Goal: Task Accomplishment & Management: Manage account settings

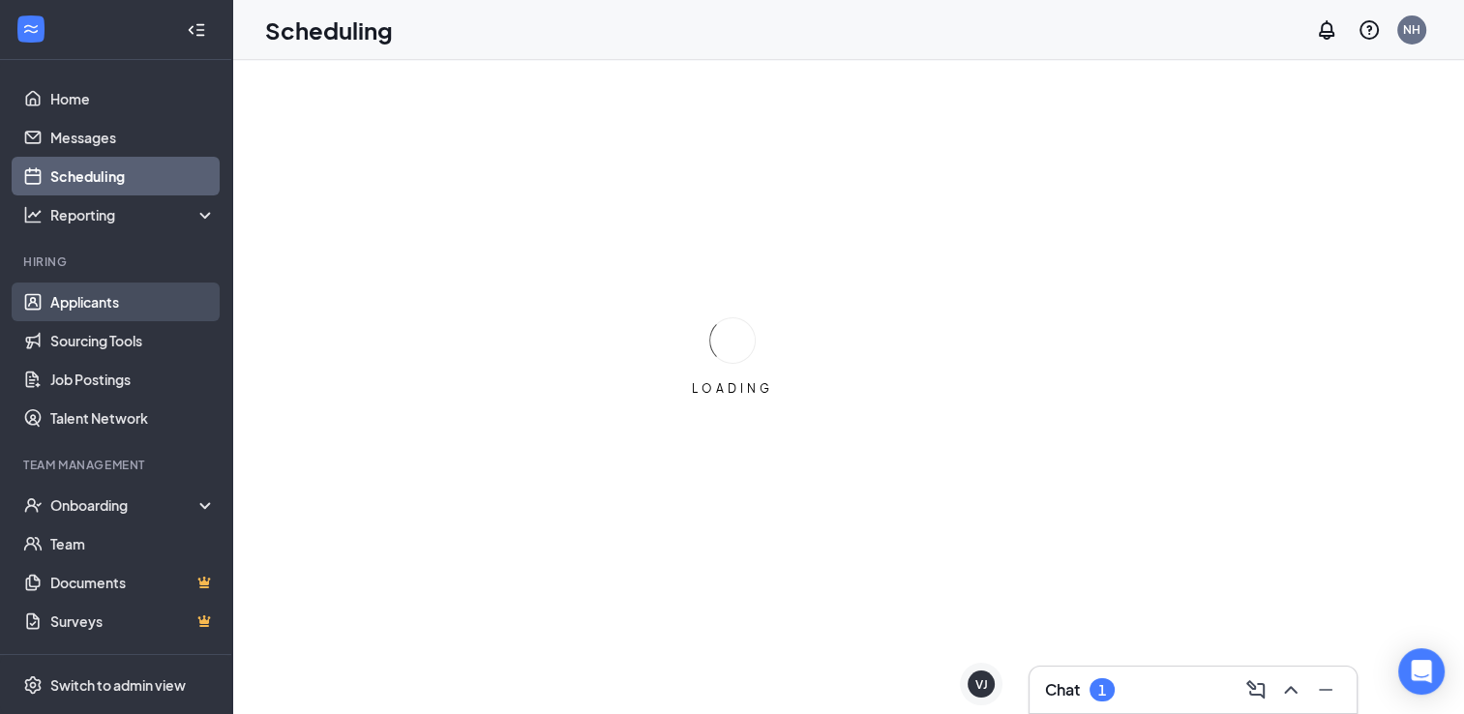
click at [113, 296] on link "Applicants" at bounding box center [132, 301] width 165 height 39
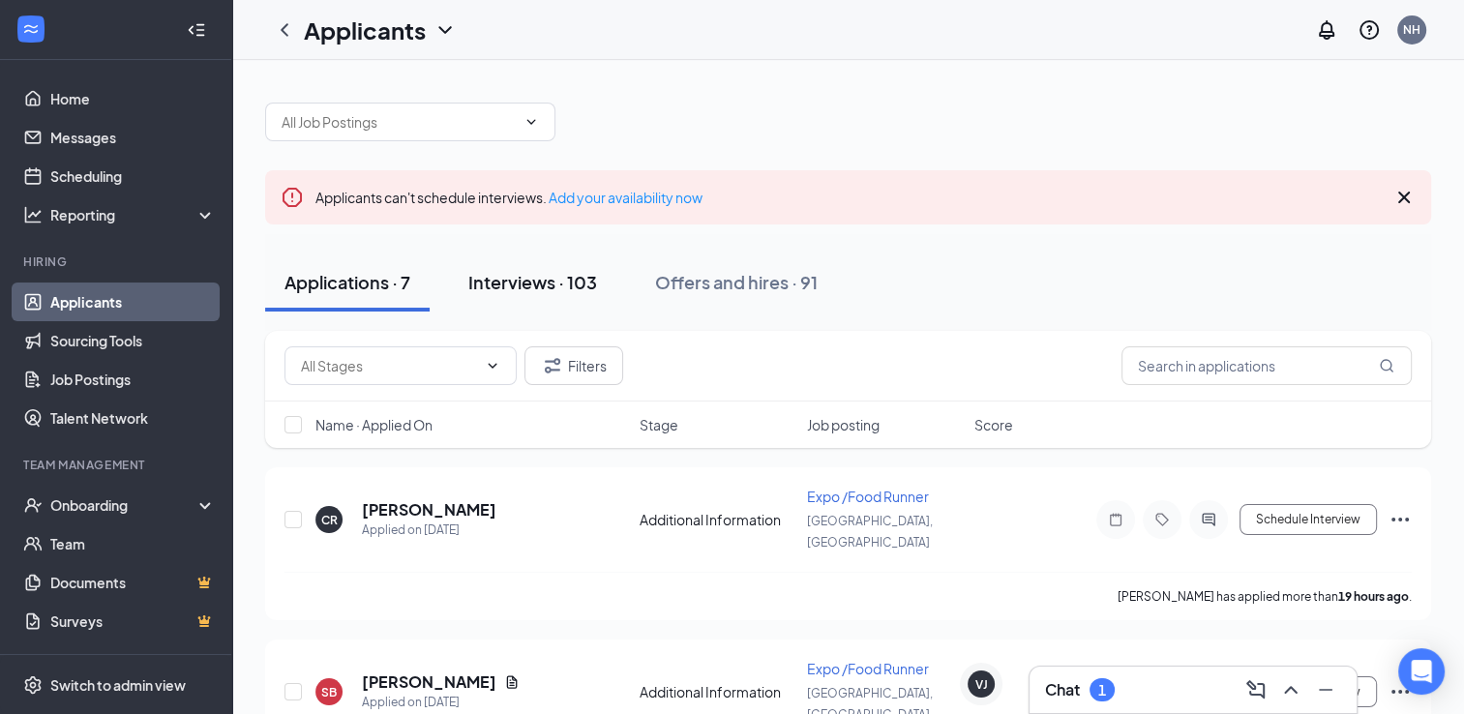
click at [549, 281] on div "Interviews · 103" at bounding box center [532, 282] width 129 height 24
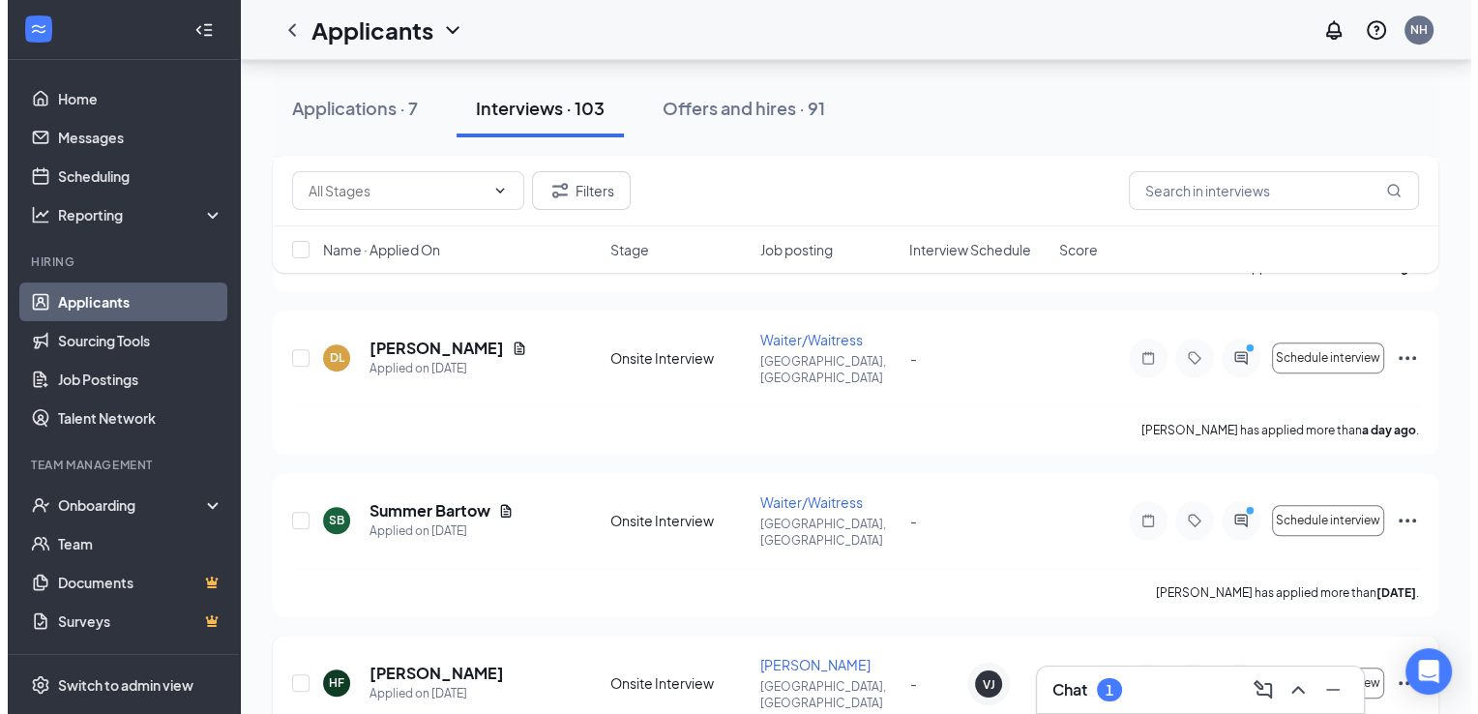
scroll to position [1161, 0]
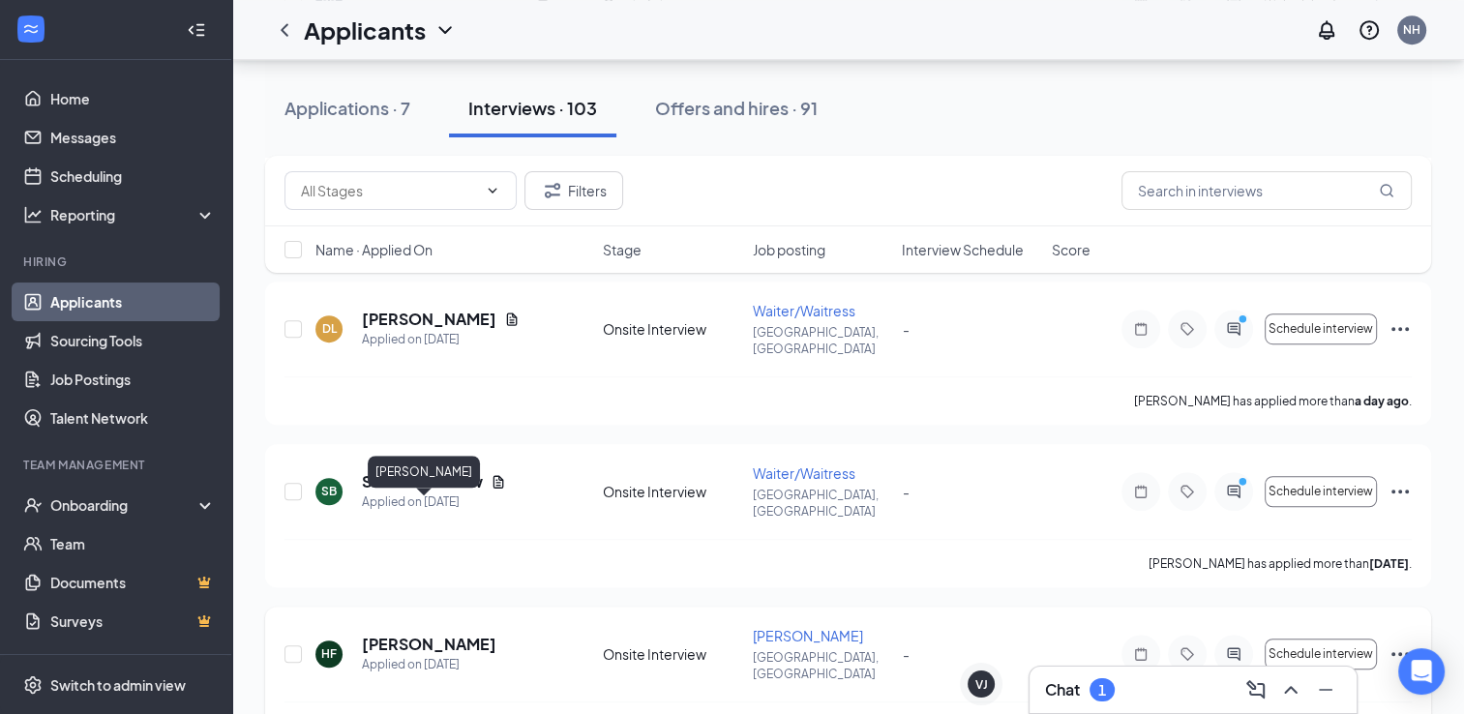
click at [440, 634] on h5 "[PERSON_NAME]" at bounding box center [429, 644] width 134 height 21
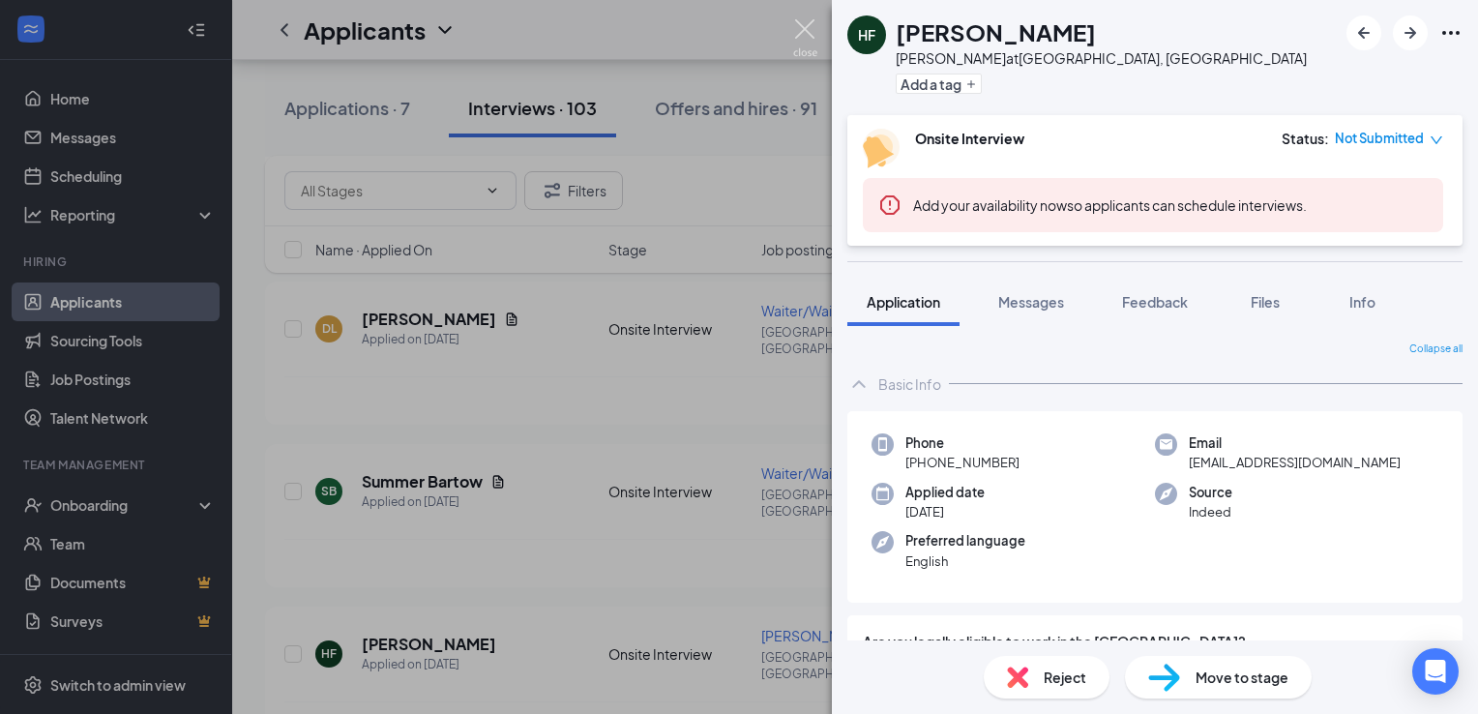
click at [802, 32] on img at bounding box center [805, 38] width 24 height 38
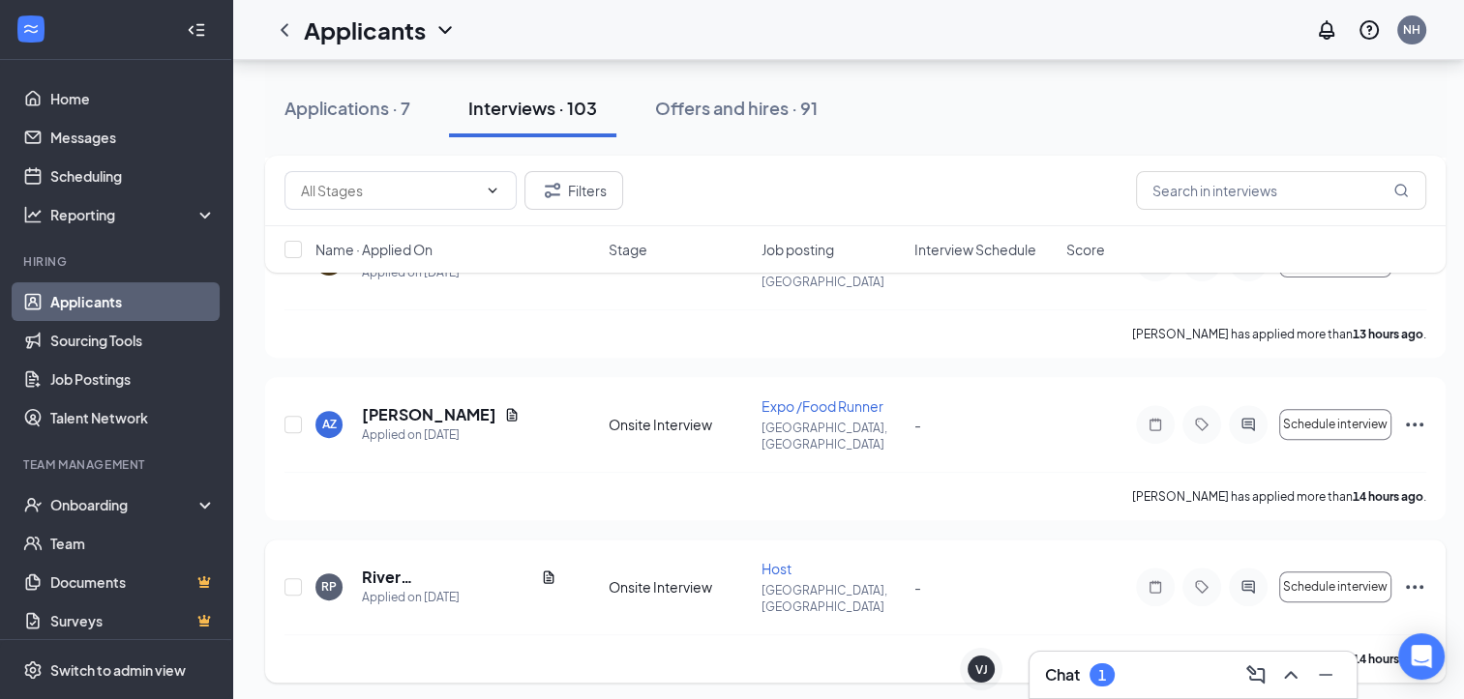
scroll to position [580, 0]
click at [541, 567] on icon "Document" at bounding box center [548, 574] width 15 height 15
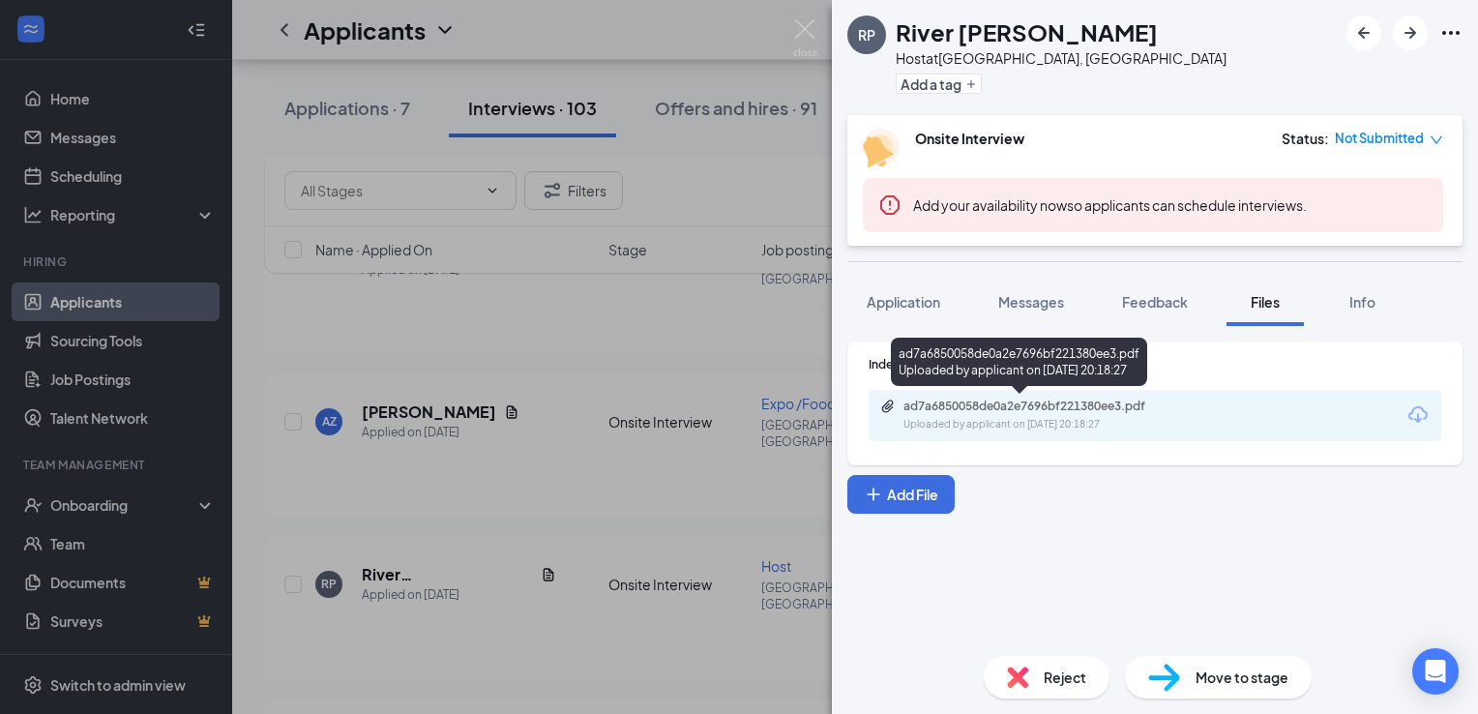
click at [1178, 416] on div "ad7a6850058de0a2e7696bf221380ee3.pdf Uploaded by applicant on [DATE] 20:18:27" at bounding box center [1036, 416] width 313 height 34
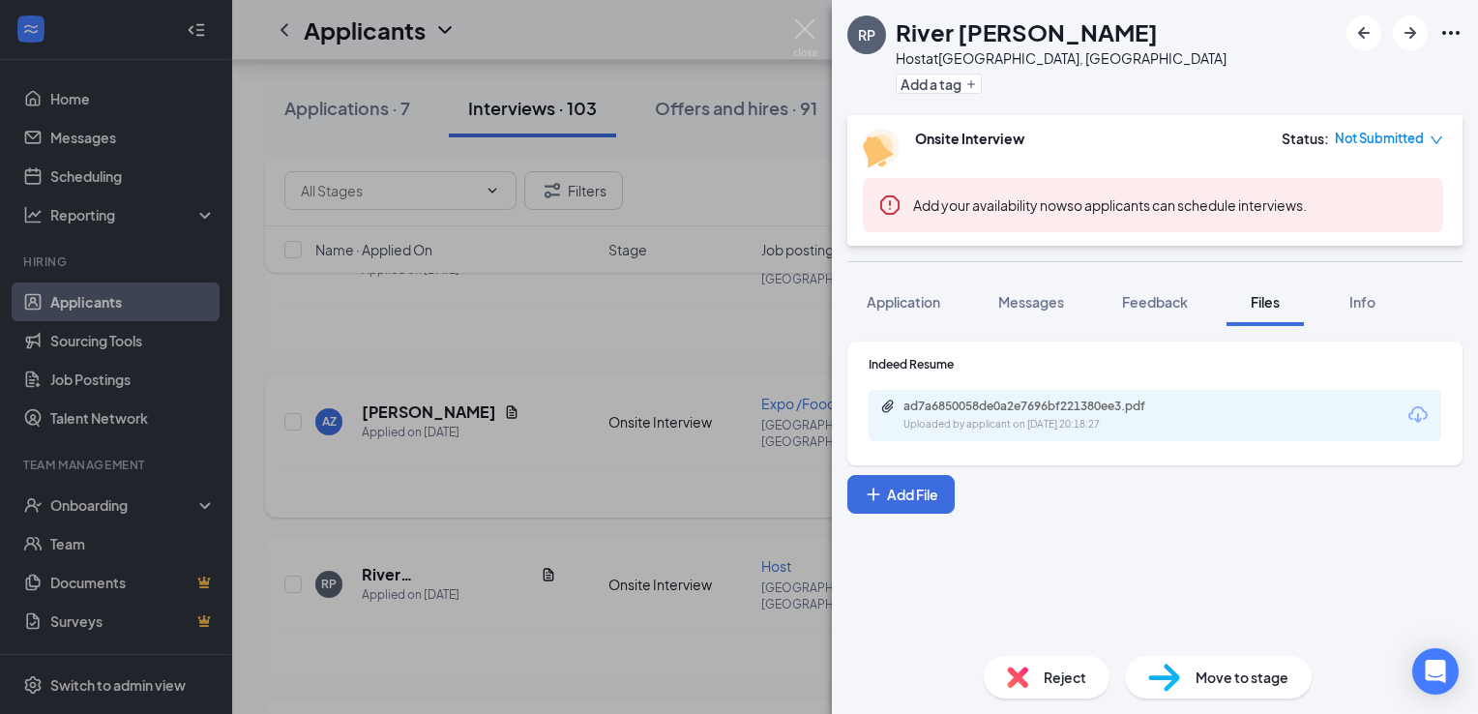
drag, startPoint x: 560, startPoint y: 429, endPoint x: 696, endPoint y: 434, distance: 136.5
click at [562, 428] on div "RP River [PERSON_NAME] Host at [GEOGRAPHIC_DATA], [GEOGRAPHIC_DATA] Add a tag O…" at bounding box center [739, 357] width 1478 height 714
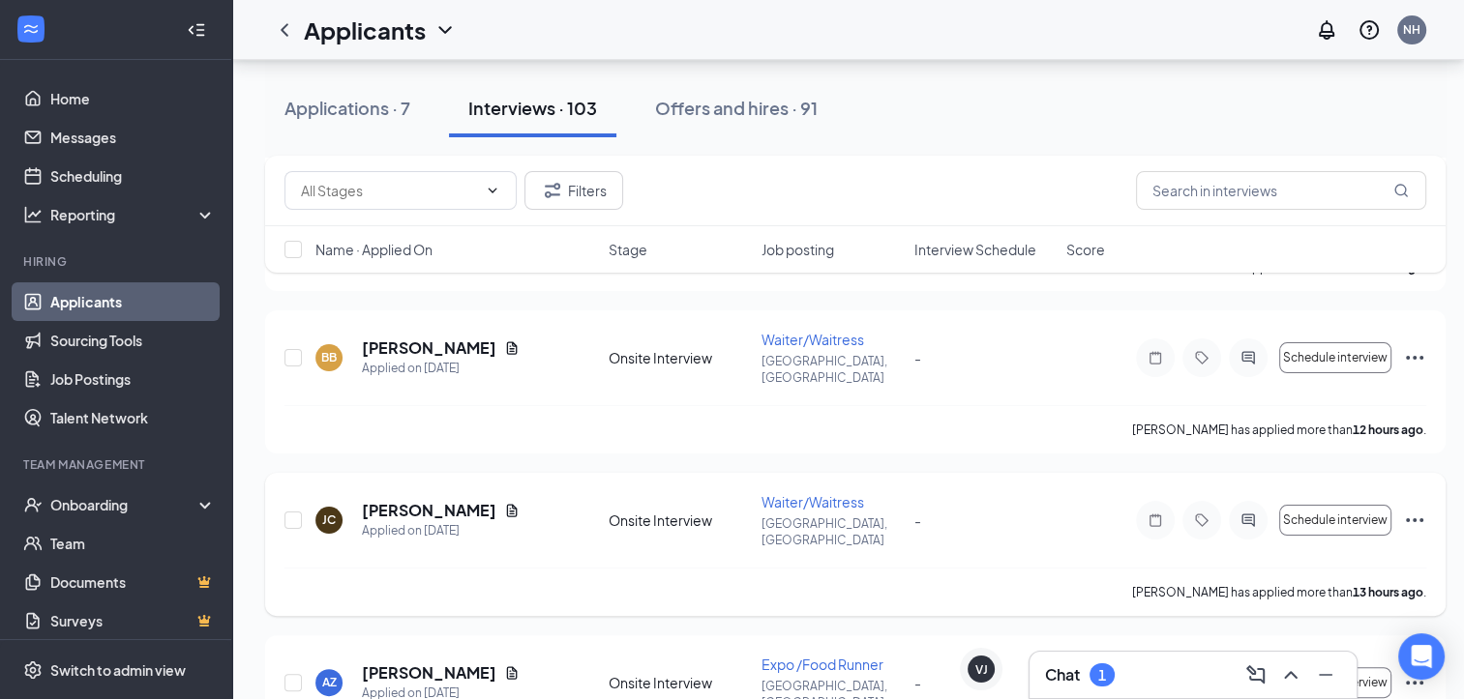
scroll to position [290, 0]
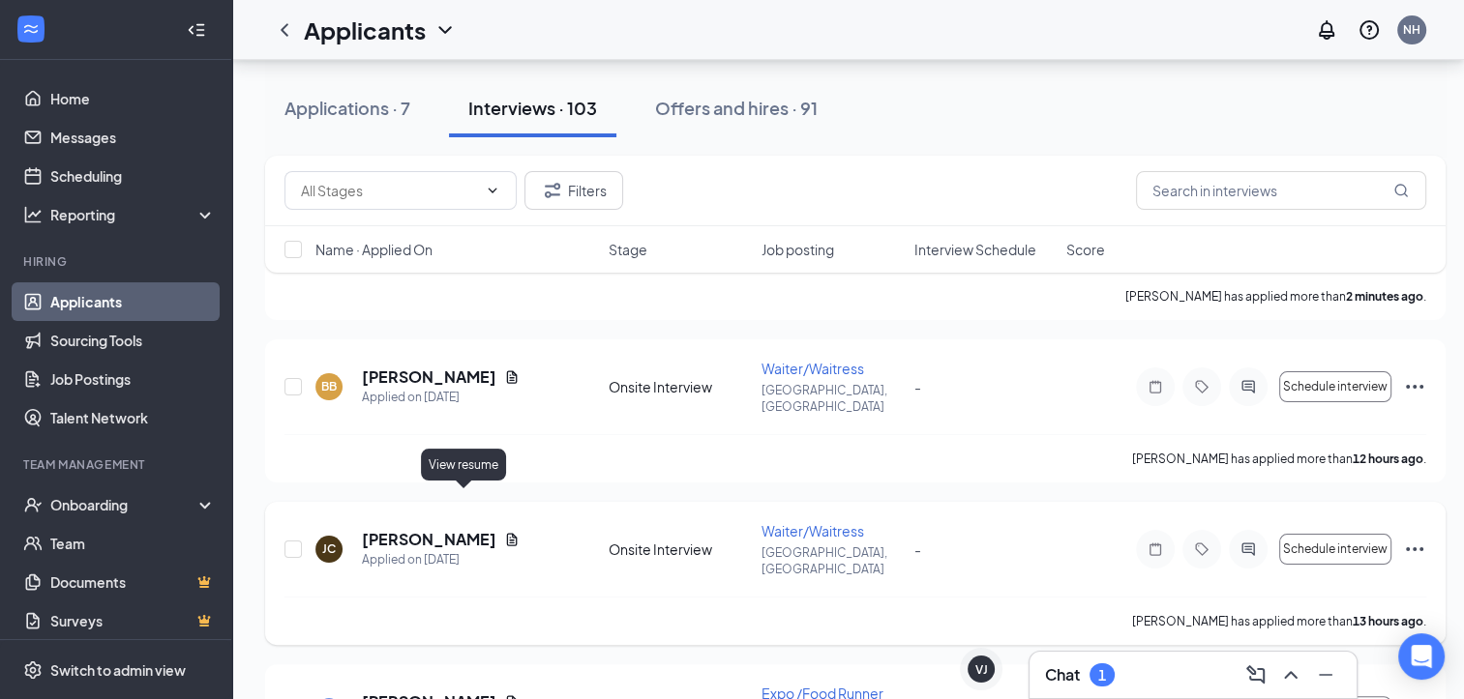
click at [504, 532] on icon "Document" at bounding box center [511, 539] width 15 height 15
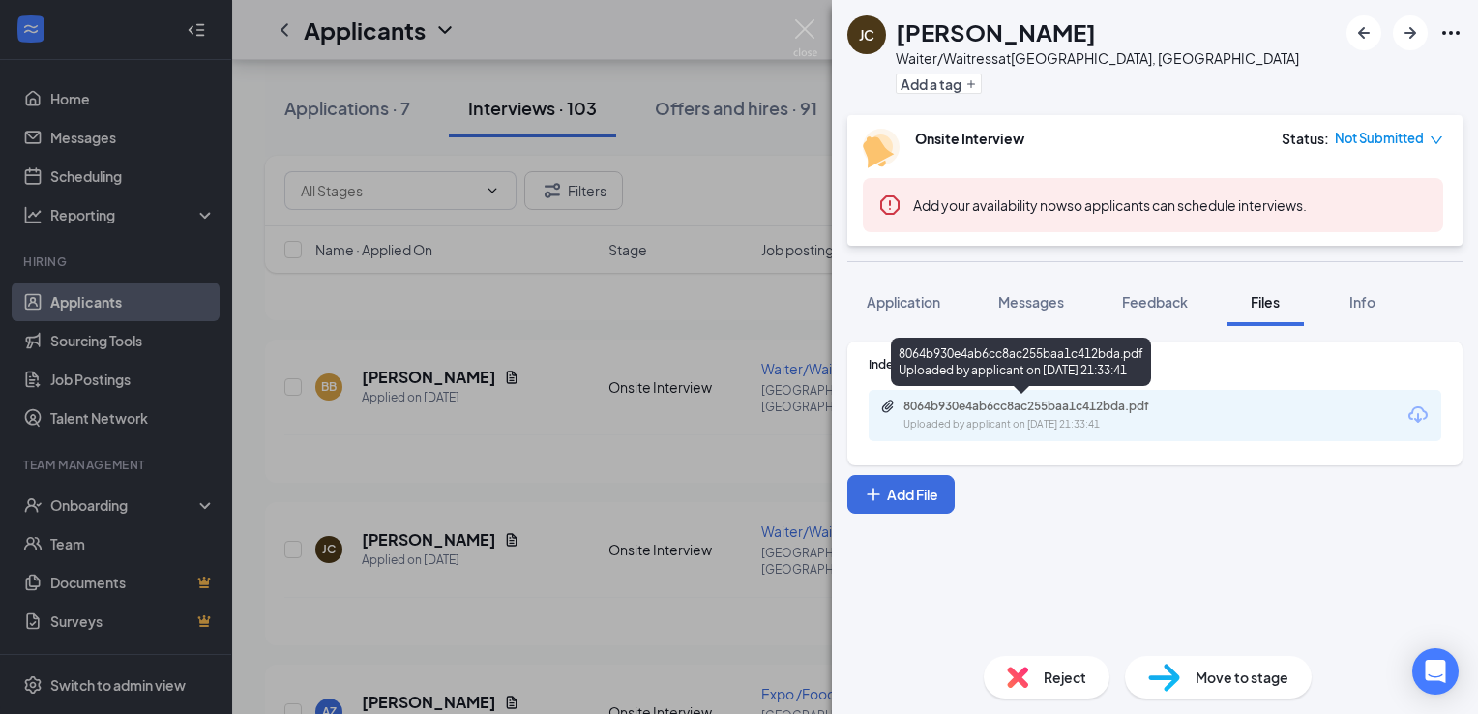
click at [1064, 417] on div "Uploaded by applicant on [DATE] 21:33:41" at bounding box center [1048, 424] width 290 height 15
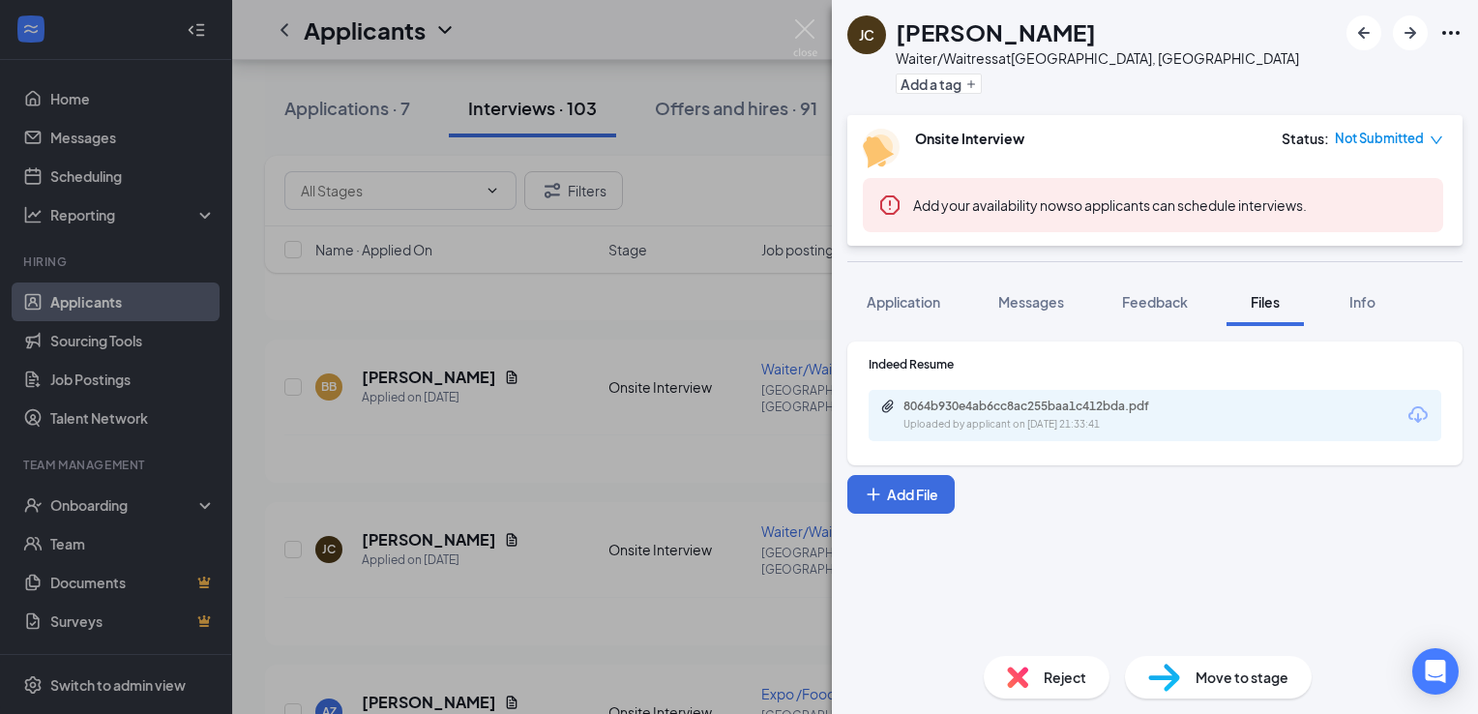
click at [520, 402] on div "[PERSON_NAME] [PERSON_NAME] Waiter/Waitress at [GEOGRAPHIC_DATA], [GEOGRAPHIC_D…" at bounding box center [739, 357] width 1478 height 714
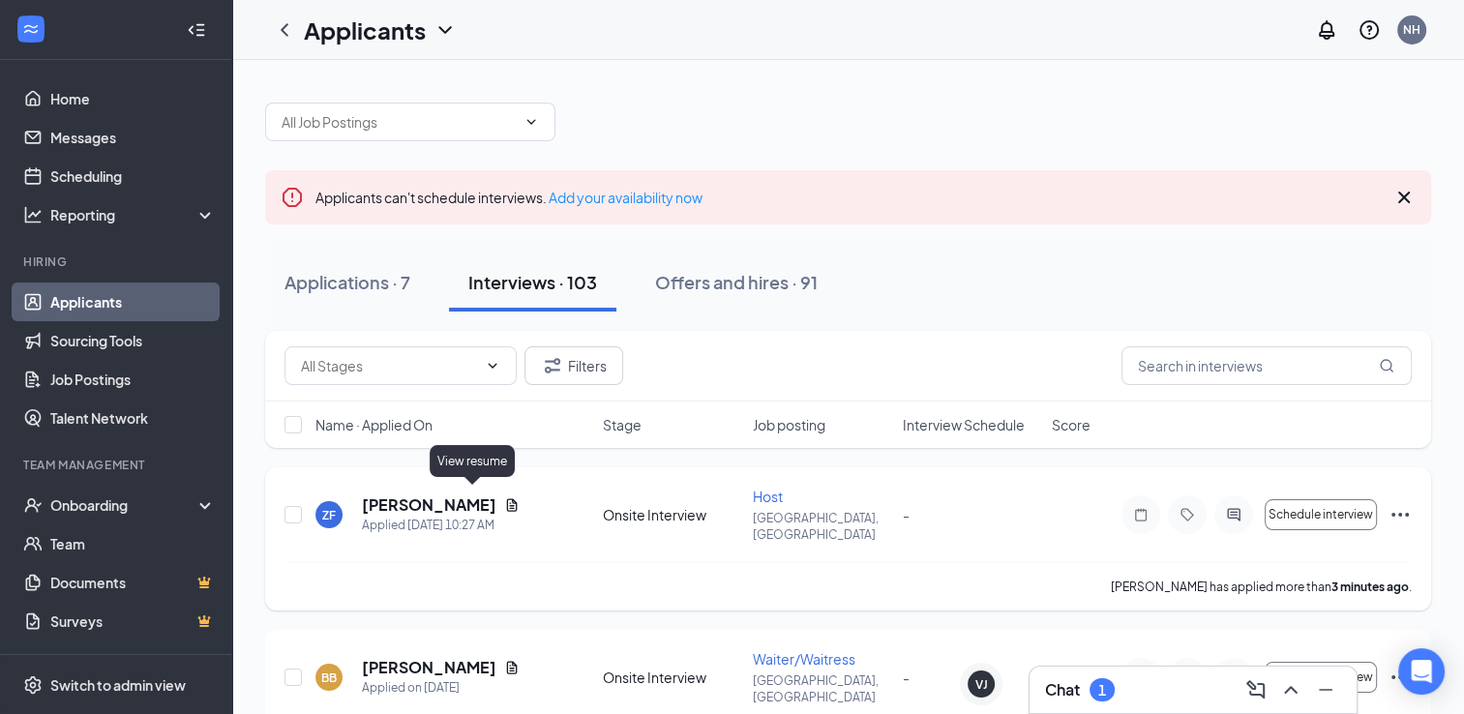
click at [507, 501] on icon "Document" at bounding box center [512, 504] width 11 height 13
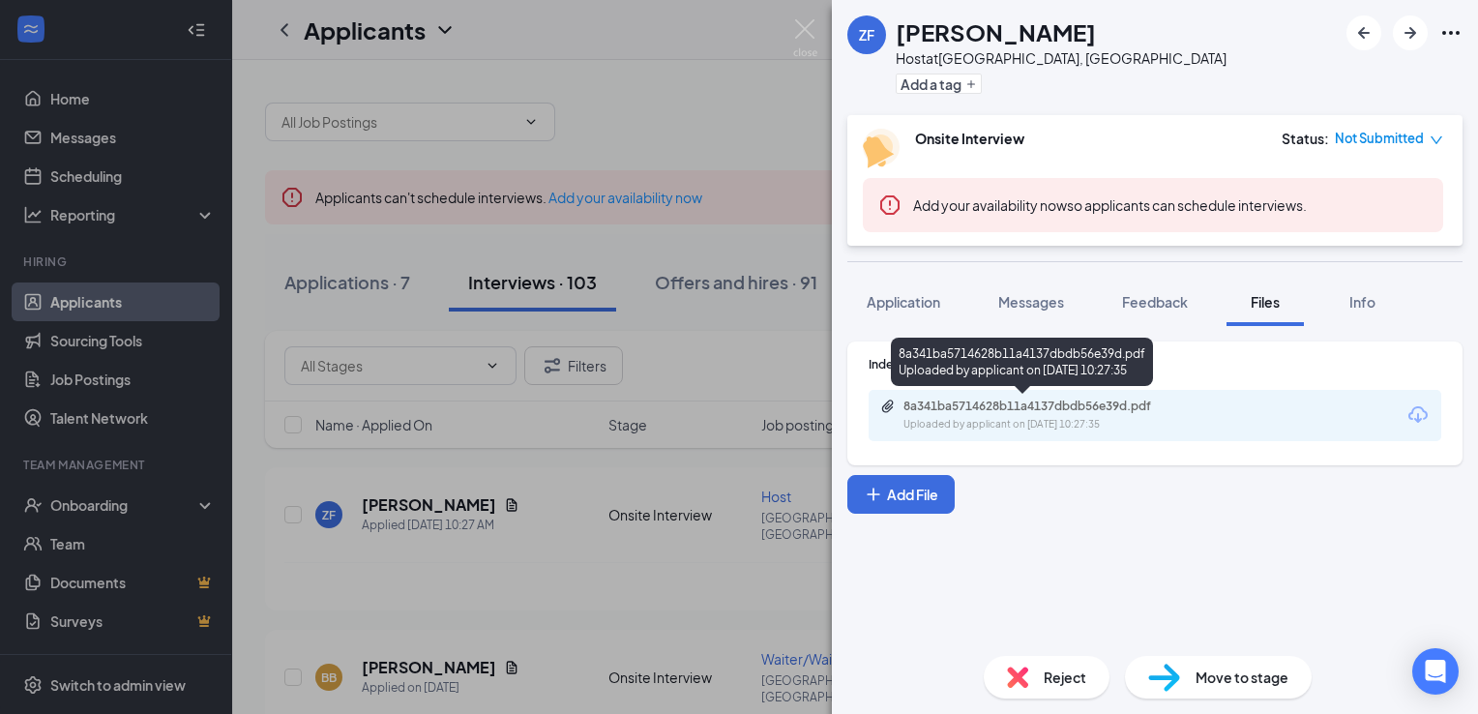
click at [986, 412] on div "8a341ba5714628b11a4137dbdb56e39d.pdf" at bounding box center [1038, 406] width 271 height 15
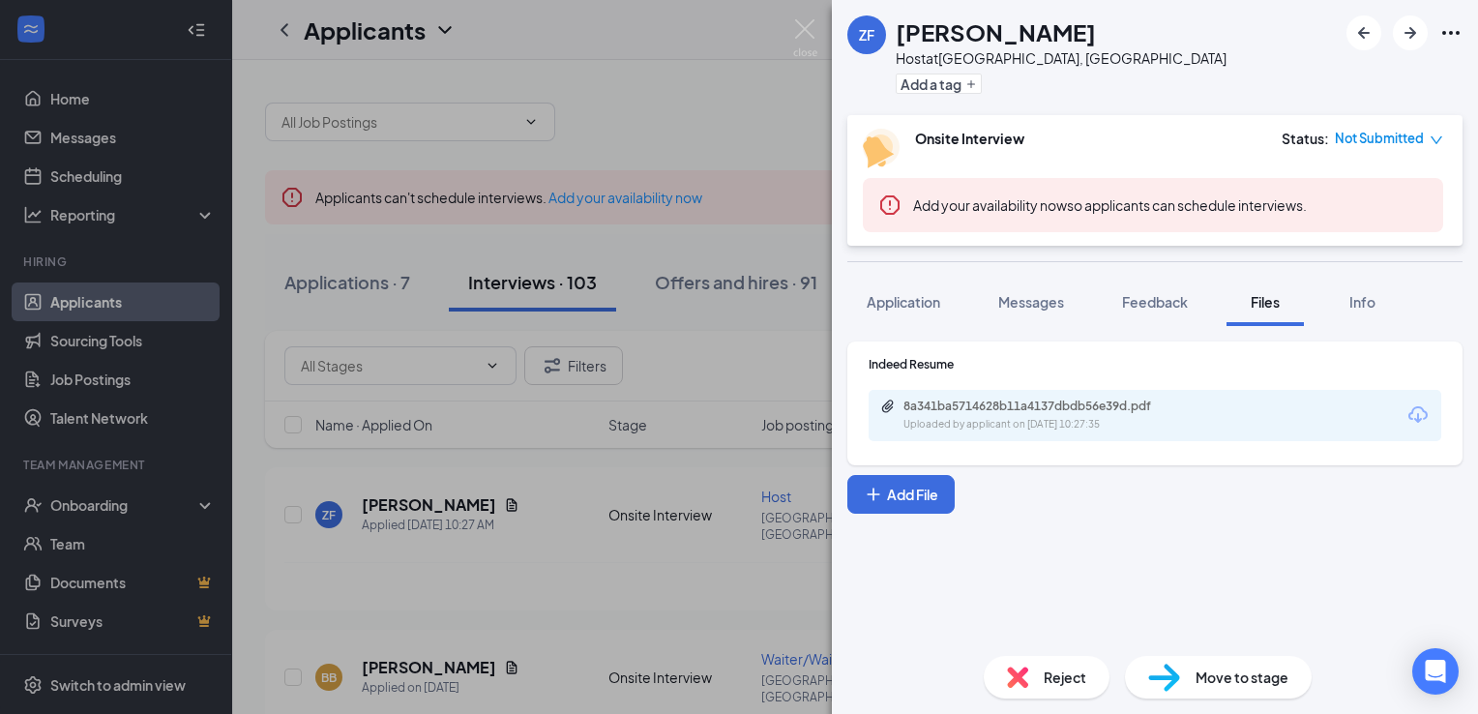
click at [689, 278] on div "ZF [PERSON_NAME] Host at [GEOGRAPHIC_DATA], [GEOGRAPHIC_DATA] Add a tag Onsite …" at bounding box center [739, 357] width 1478 height 714
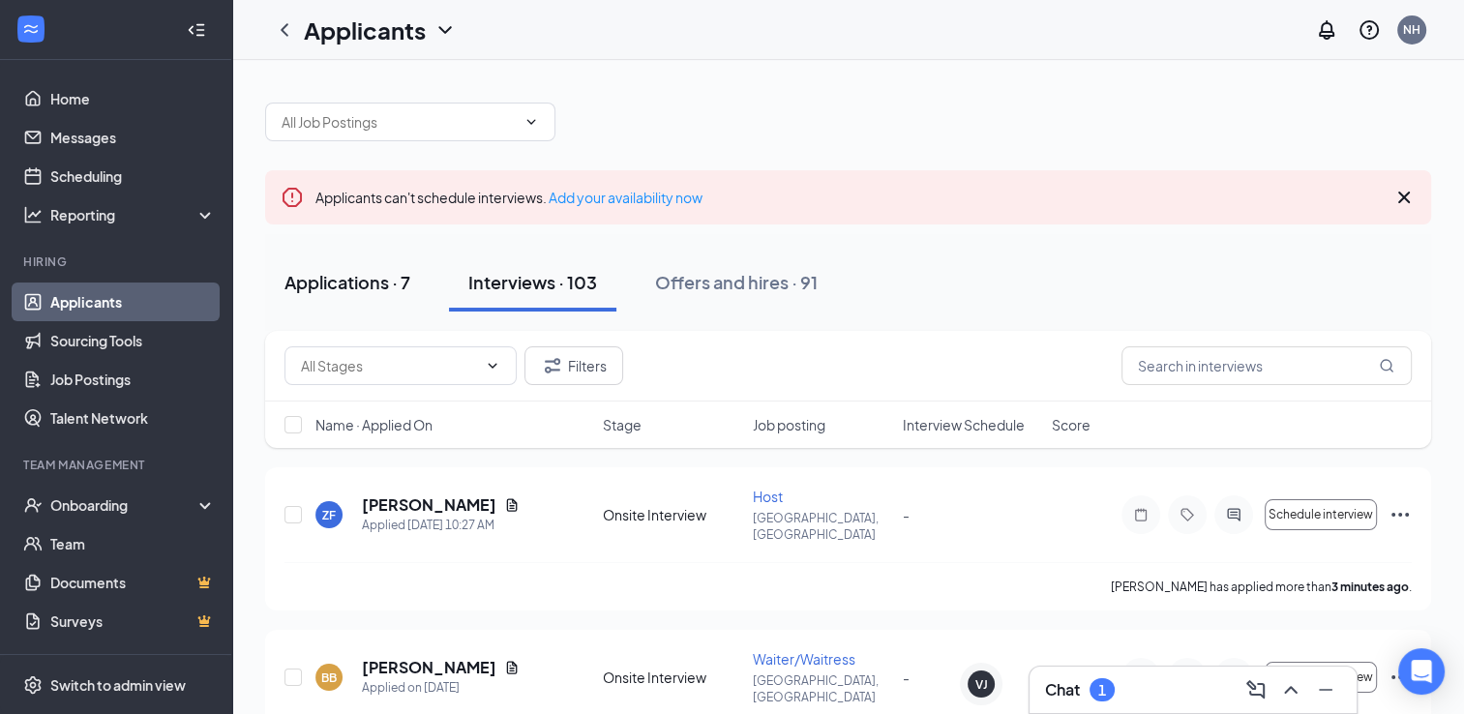
click at [354, 285] on div "Applications · 7" at bounding box center [347, 282] width 126 height 24
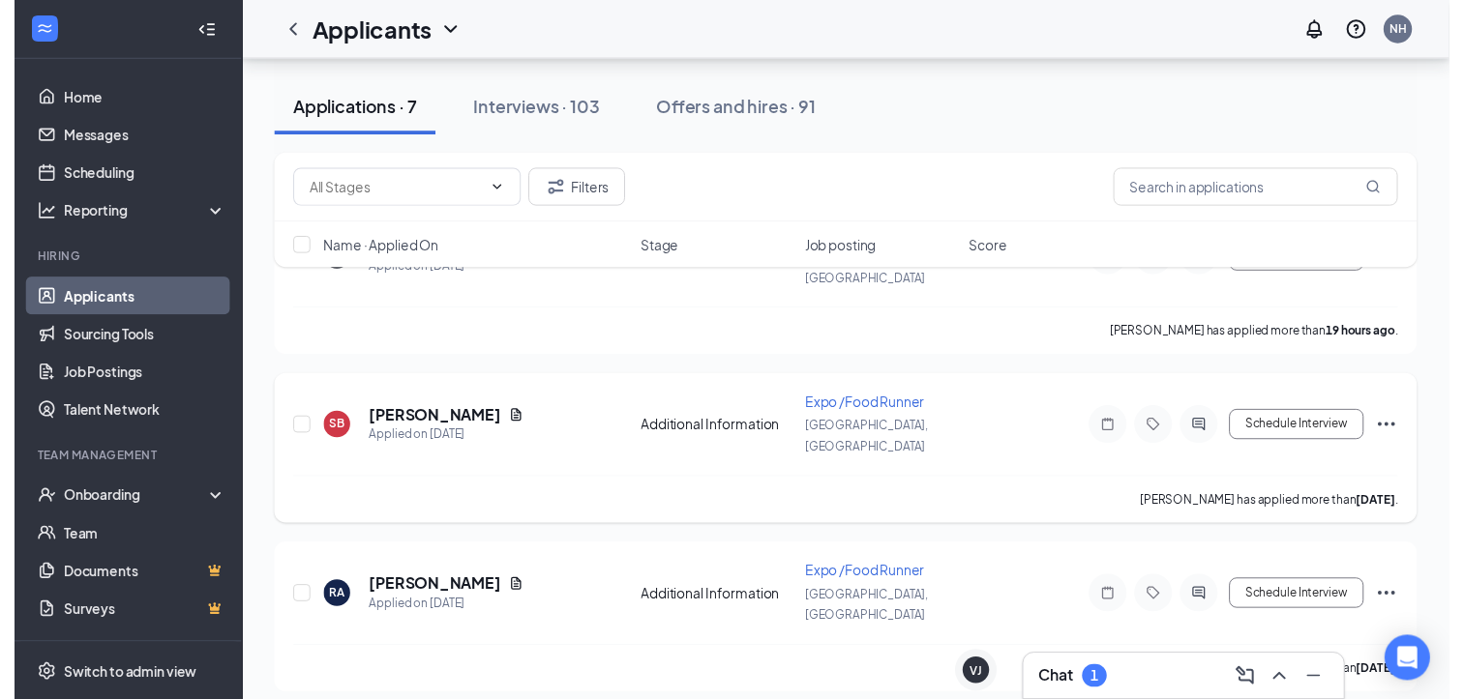
scroll to position [290, 0]
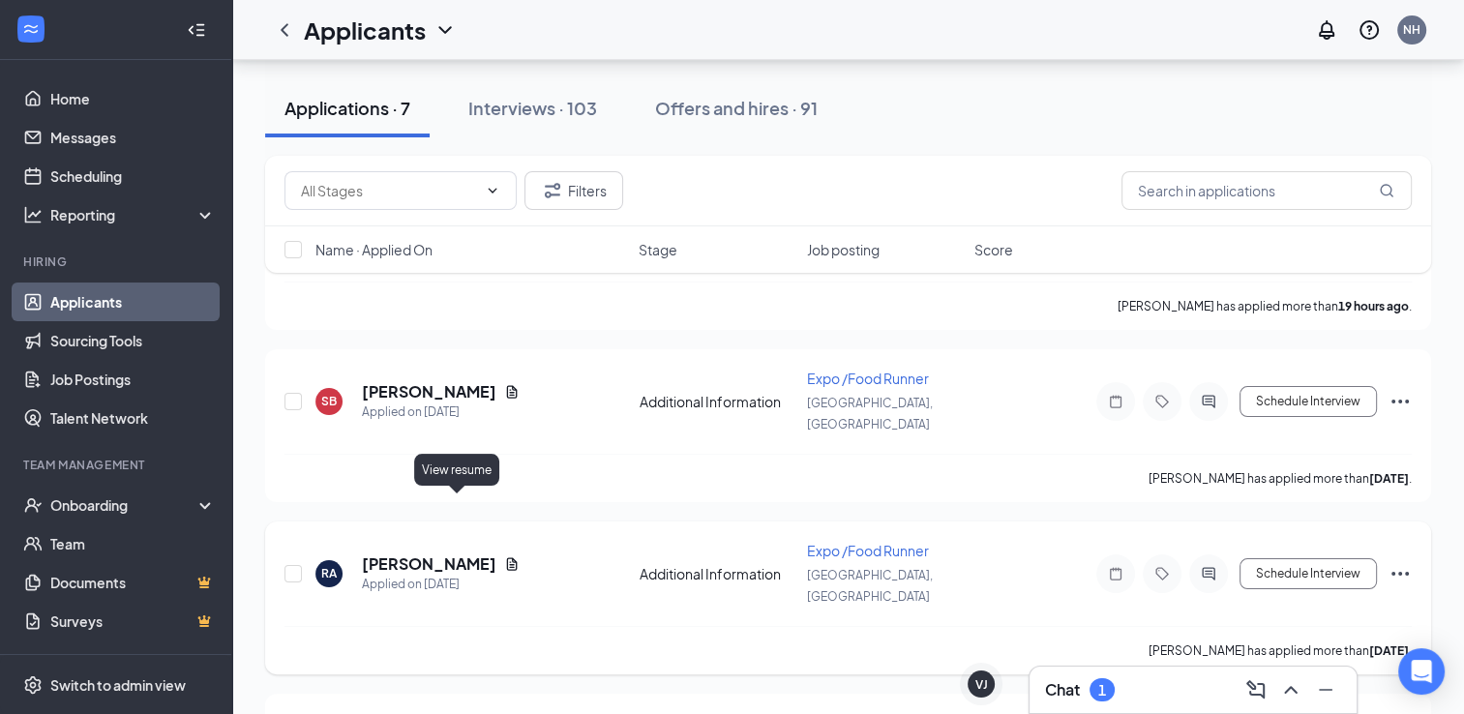
click at [507, 557] on icon "Document" at bounding box center [512, 563] width 11 height 13
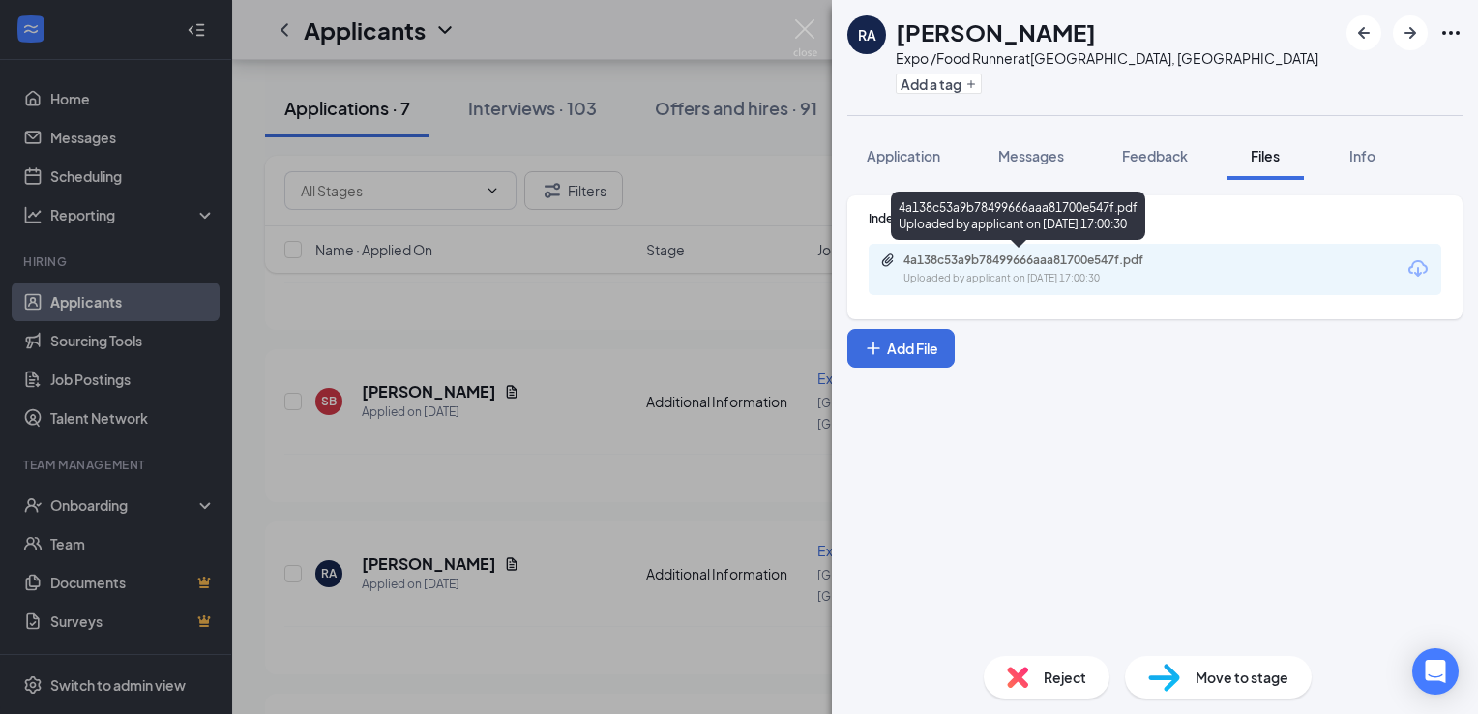
click at [984, 276] on div "Uploaded by applicant on [DATE] 17:00:30" at bounding box center [1048, 278] width 290 height 15
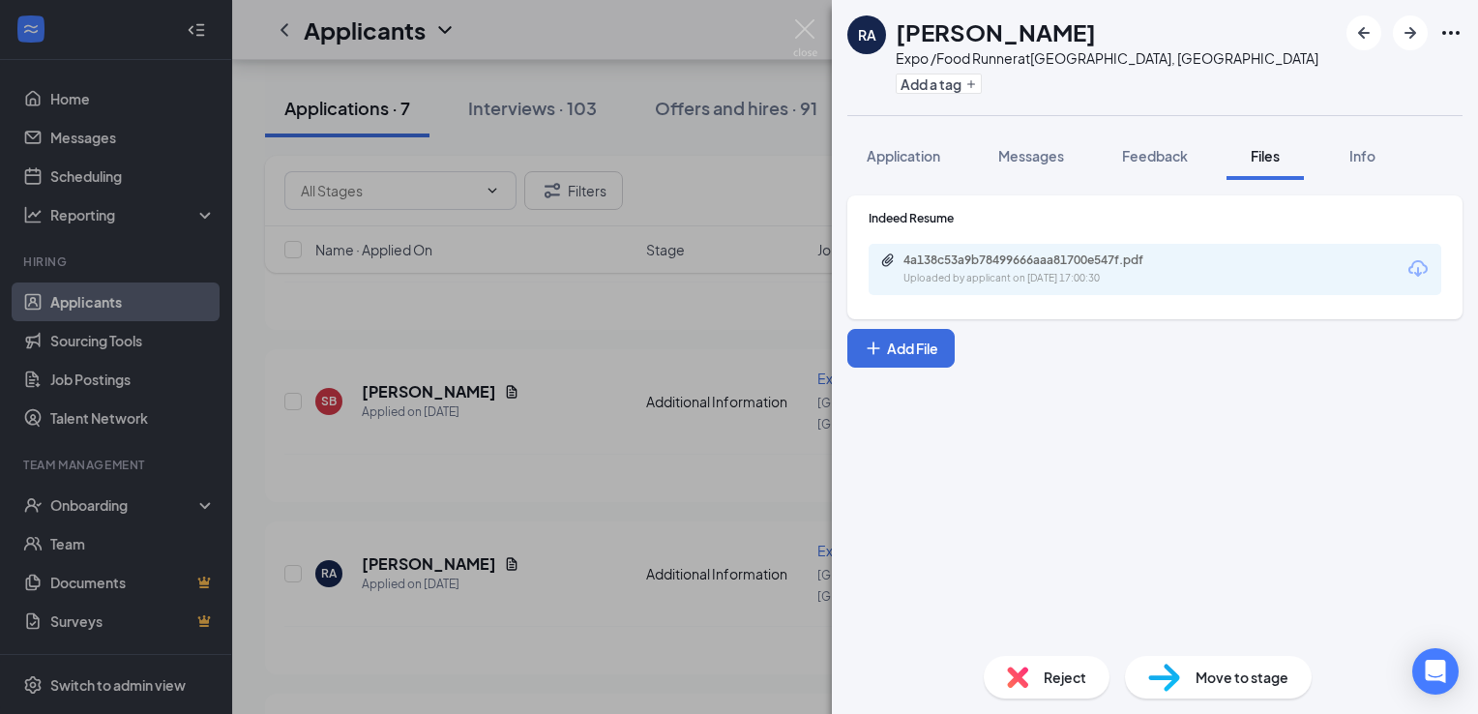
click at [689, 288] on div "[PERSON_NAME] Ande Expo /Food Runner at [GEOGRAPHIC_DATA], [GEOGRAPHIC_DATA] Ad…" at bounding box center [739, 357] width 1478 height 714
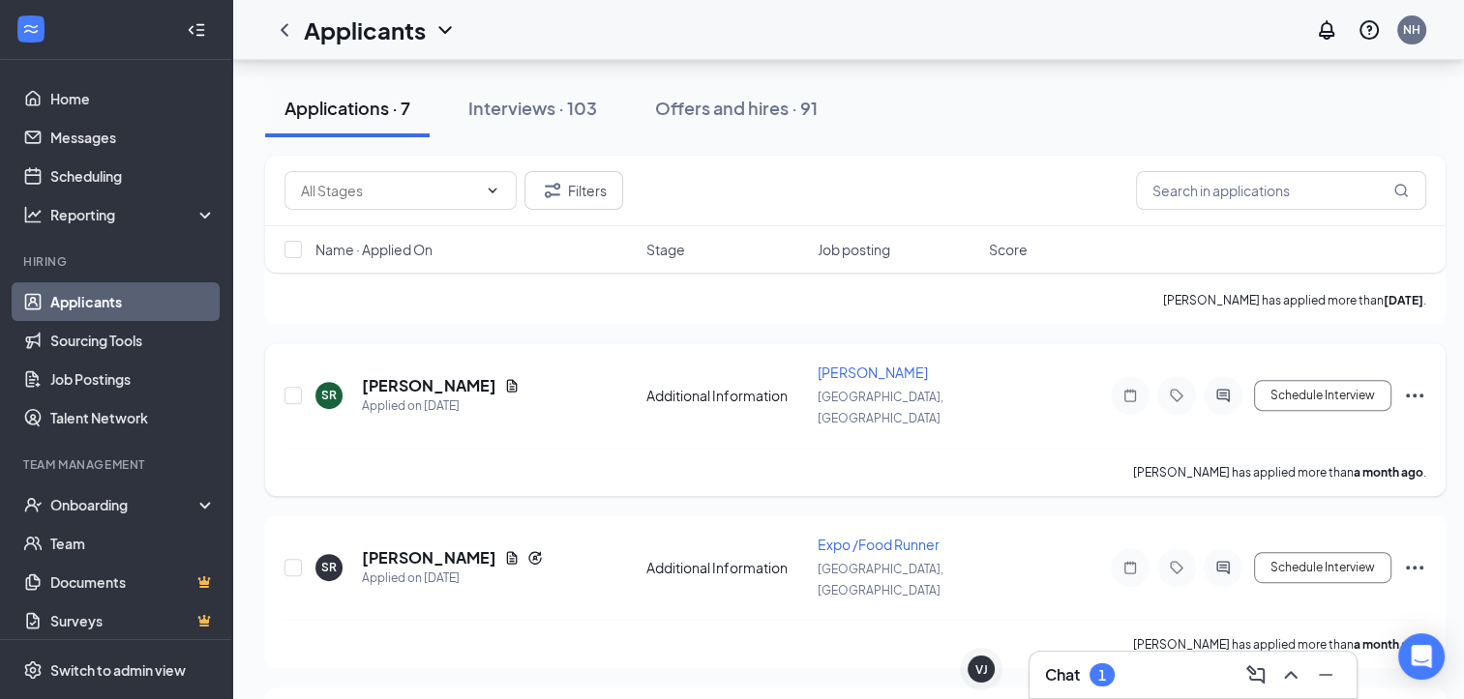
scroll to position [716, 0]
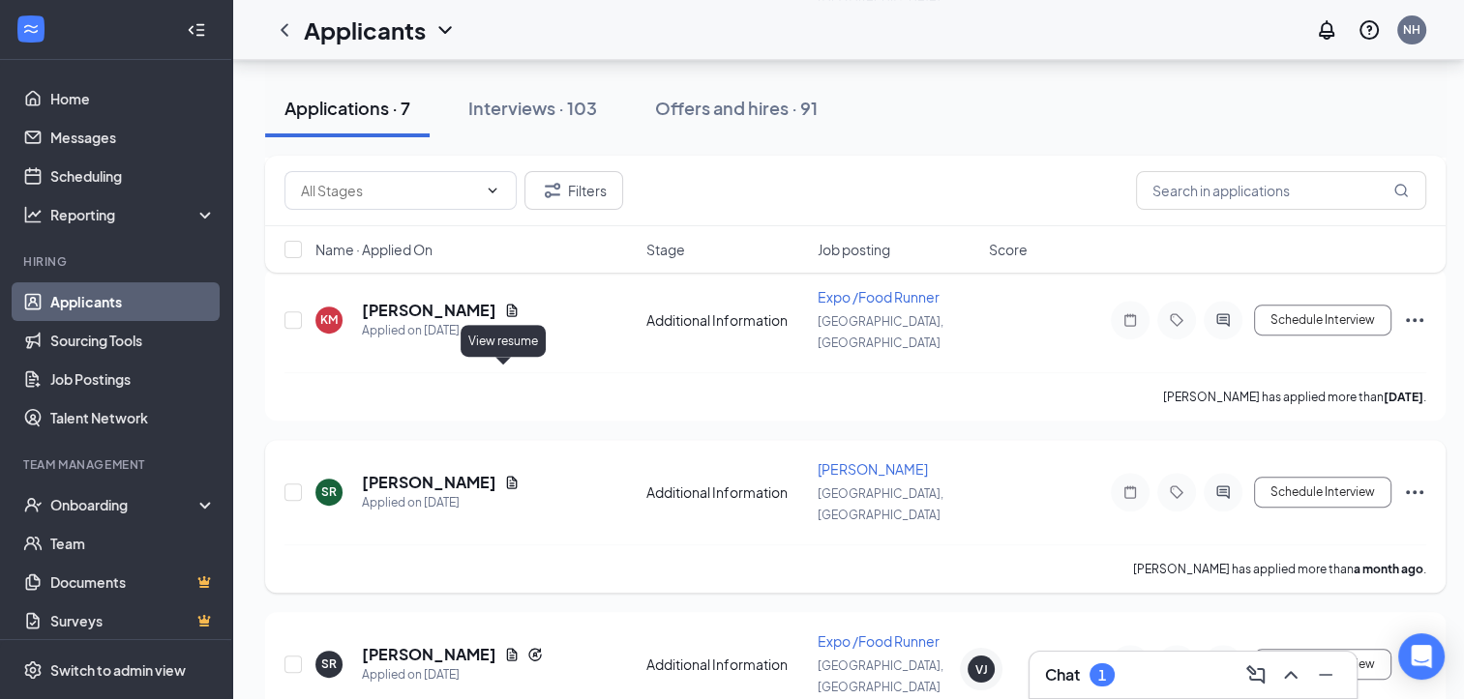
click at [507, 476] on icon "Document" at bounding box center [512, 482] width 11 height 13
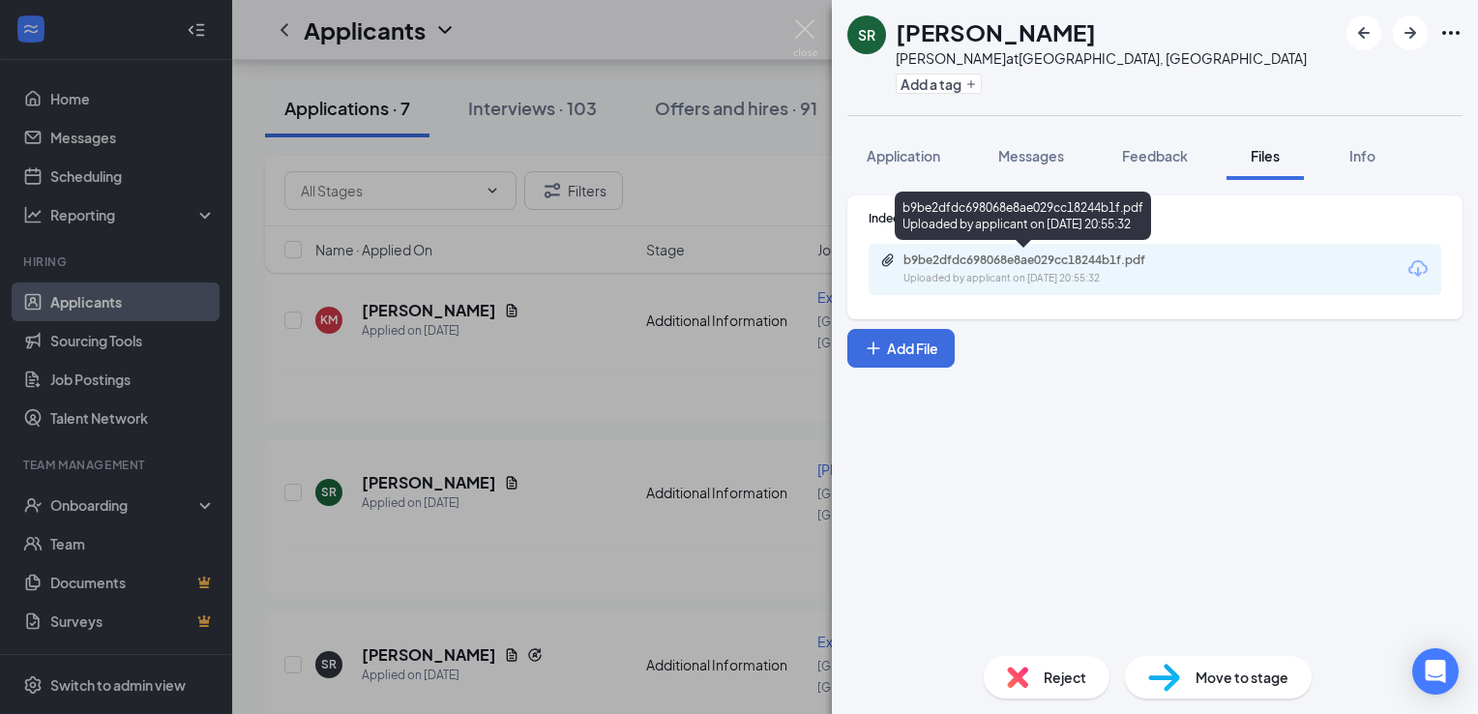
click at [945, 269] on div "b9be2dfdc698068e8ae029cc18244b1f.pdf Uploaded by applicant on [DATE] 20:55:32" at bounding box center [1036, 269] width 313 height 34
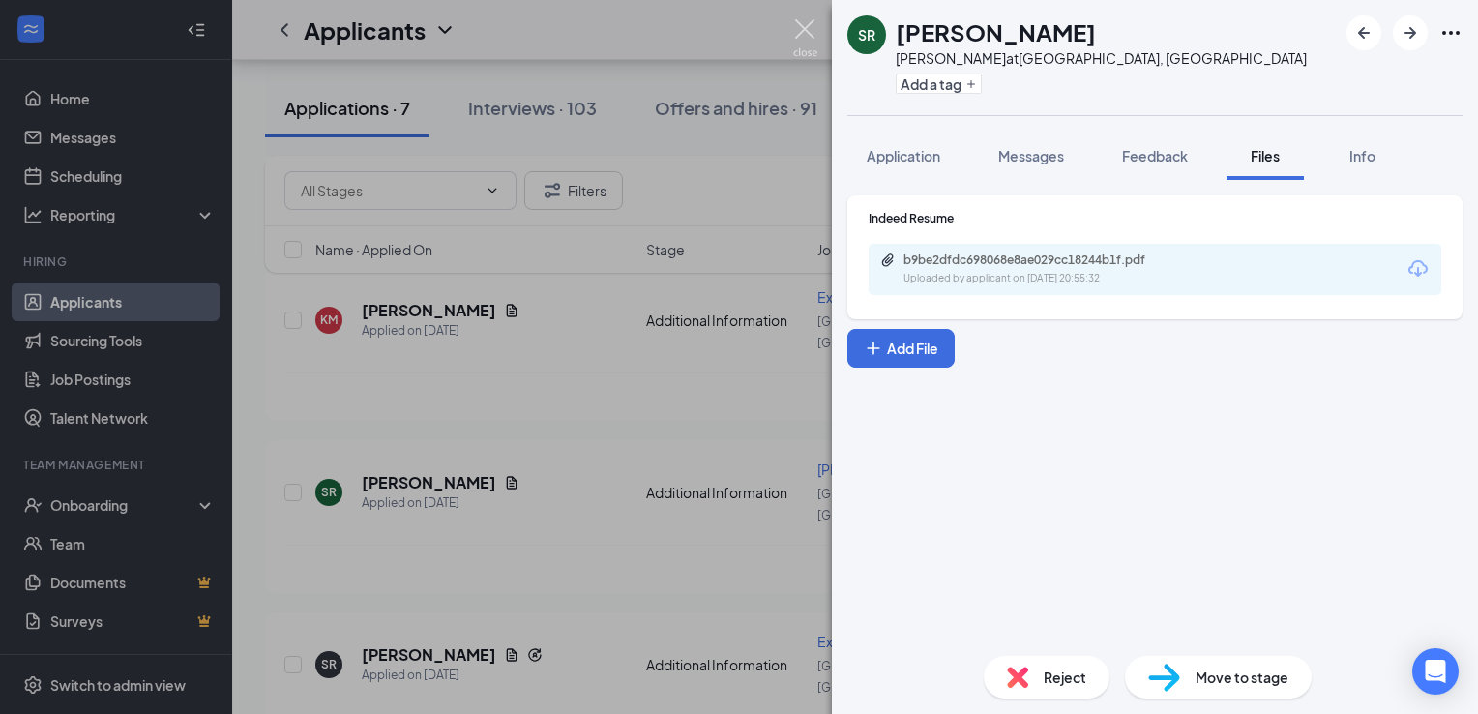
click at [805, 40] on img at bounding box center [805, 38] width 24 height 38
